Goal: Task Accomplishment & Management: Complete application form

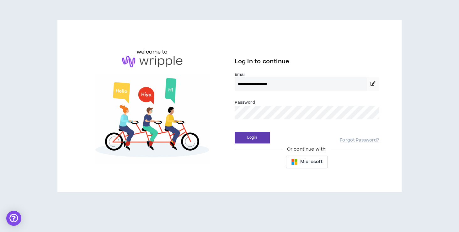
click at [235, 132] on button "Login" at bounding box center [252, 138] width 35 height 12
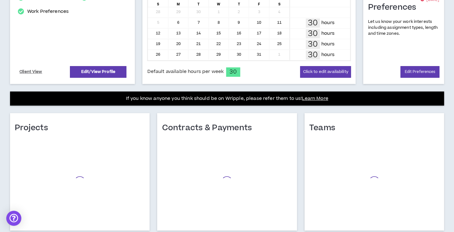
scroll to position [178, 0]
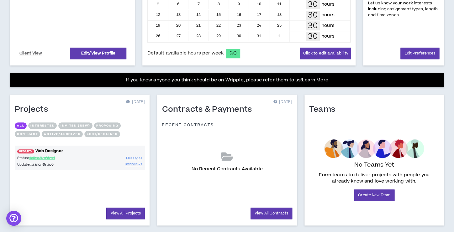
click at [57, 151] on link "UPDATED! Web Designer" at bounding box center [80, 151] width 130 height 6
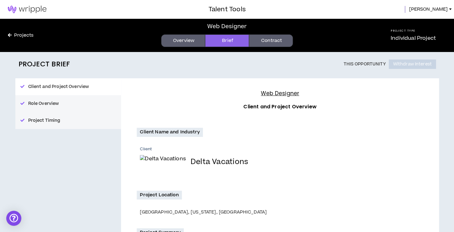
click at [186, 40] on link "Overview" at bounding box center [183, 41] width 44 height 13
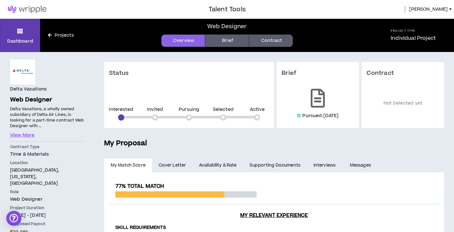
click at [267, 36] on link "Contract" at bounding box center [271, 41] width 44 height 13
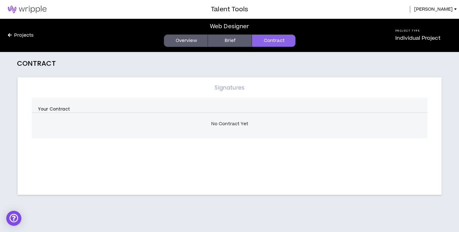
click at [33, 6] on img at bounding box center [27, 10] width 54 height 8
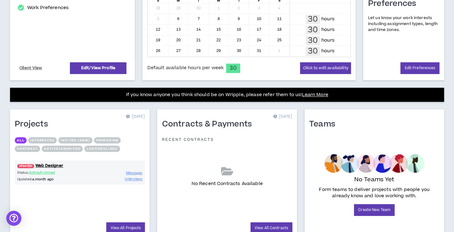
scroll to position [166, 0]
